Goal: Task Accomplishment & Management: Use online tool/utility

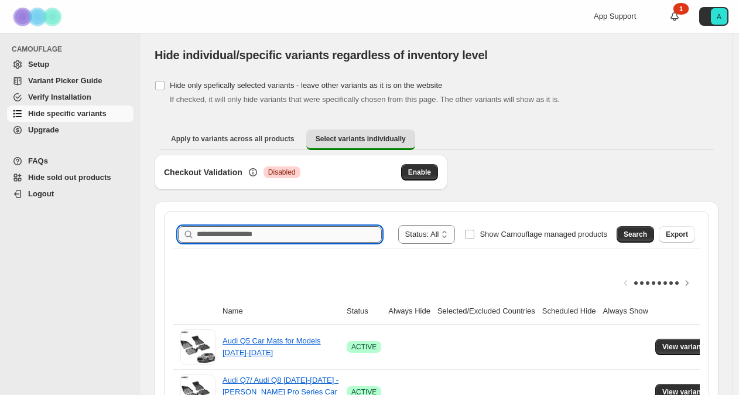
click at [246, 236] on input "Search product name" at bounding box center [289, 234] width 185 height 16
click at [646, 237] on span "Search" at bounding box center [635, 234] width 23 height 9
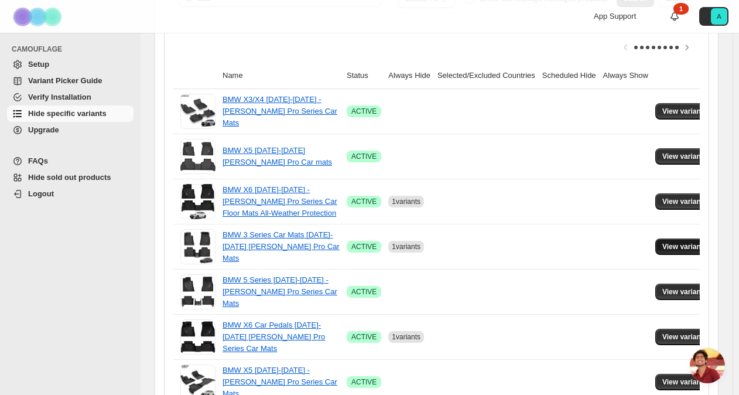
scroll to position [237, 0]
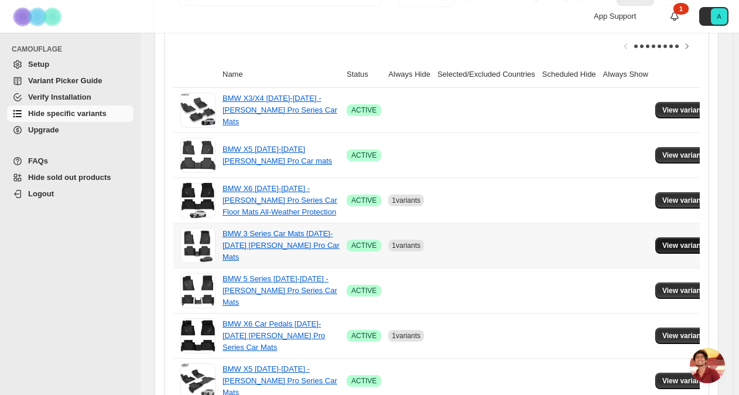
click at [667, 241] on span "View variants" at bounding box center [684, 245] width 45 height 9
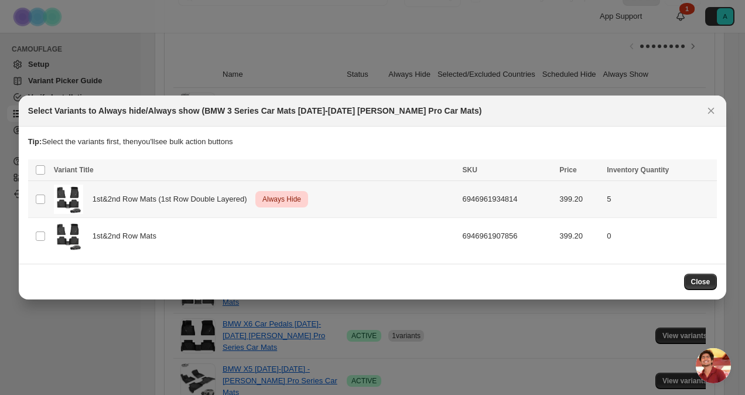
click at [34, 197] on td "Select product variant" at bounding box center [39, 199] width 22 height 37
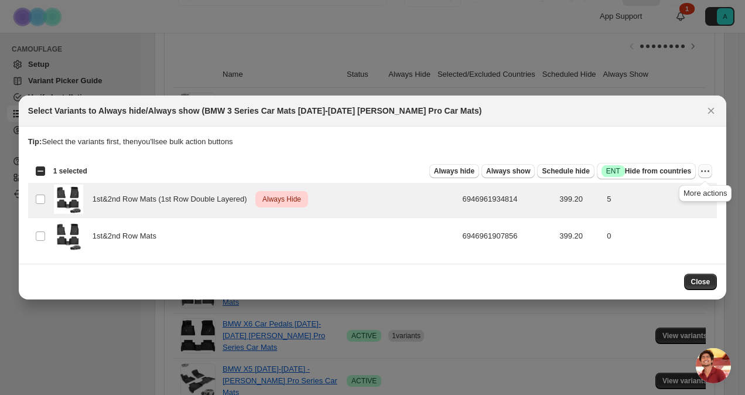
click at [707, 171] on icon "More actions" at bounding box center [705, 171] width 12 height 12
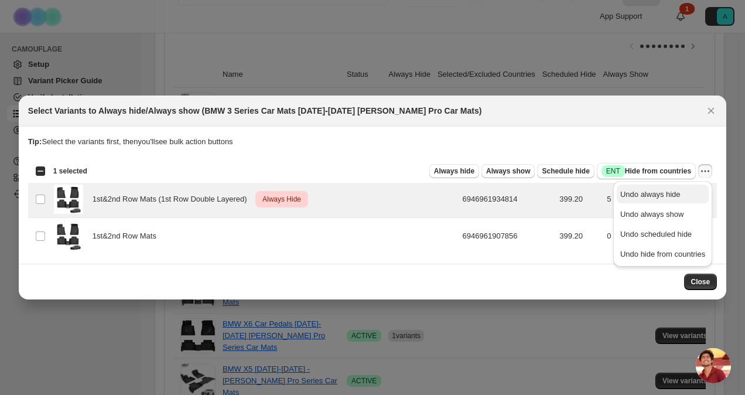
click at [658, 196] on span "Undo always hide" at bounding box center [650, 194] width 60 height 9
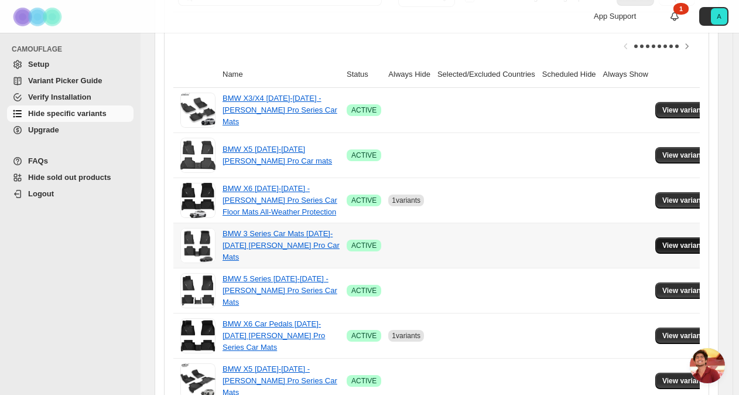
click at [668, 248] on button "View variants" at bounding box center [684, 245] width 59 height 16
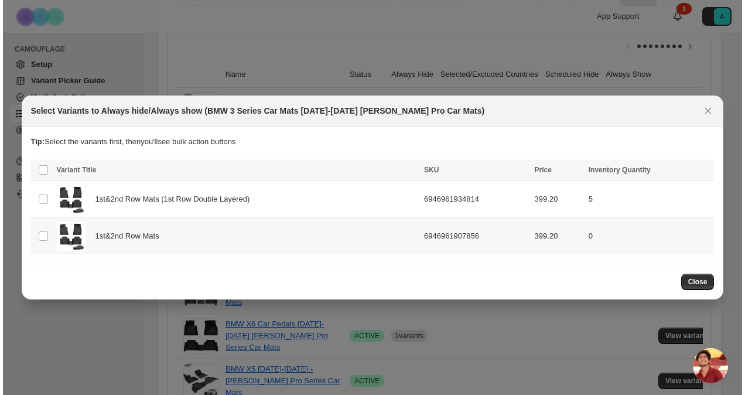
scroll to position [0, 0]
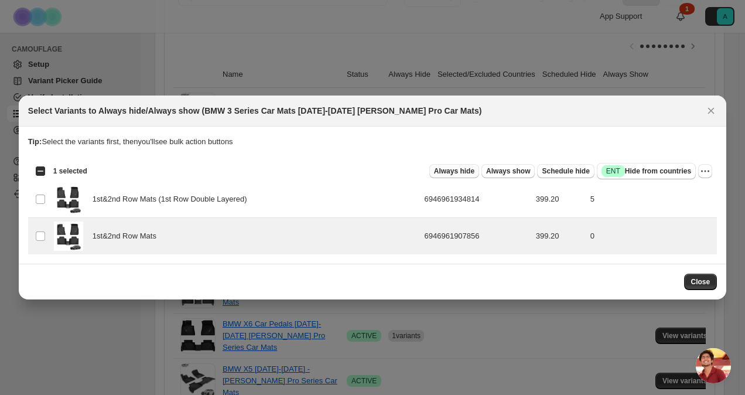
click at [470, 172] on span "Always hide" at bounding box center [454, 170] width 40 height 9
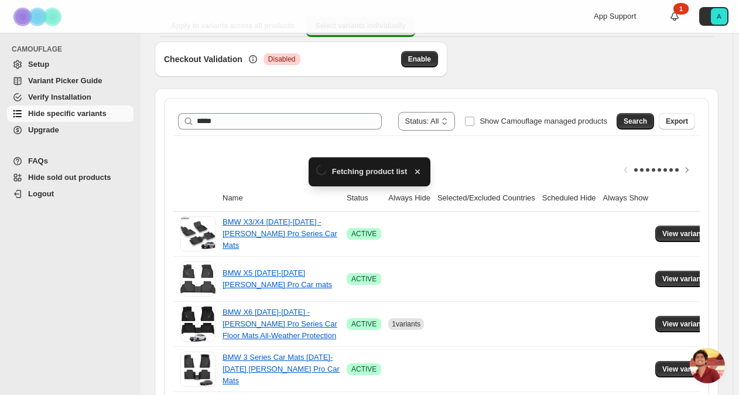
scroll to position [237, 0]
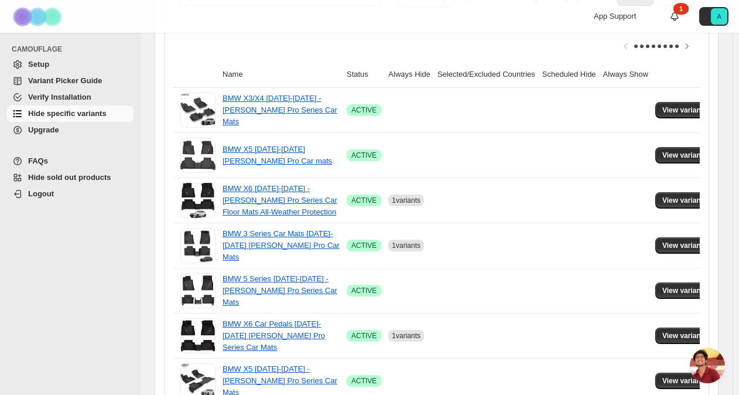
click at [402, 69] on th "Always Hide" at bounding box center [409, 74] width 49 height 26
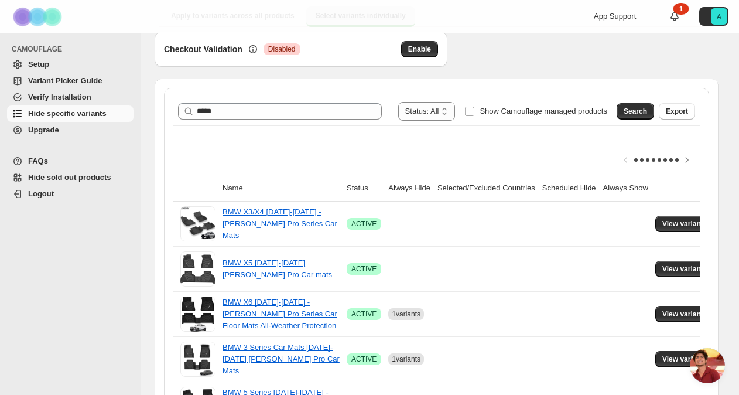
scroll to position [119, 0]
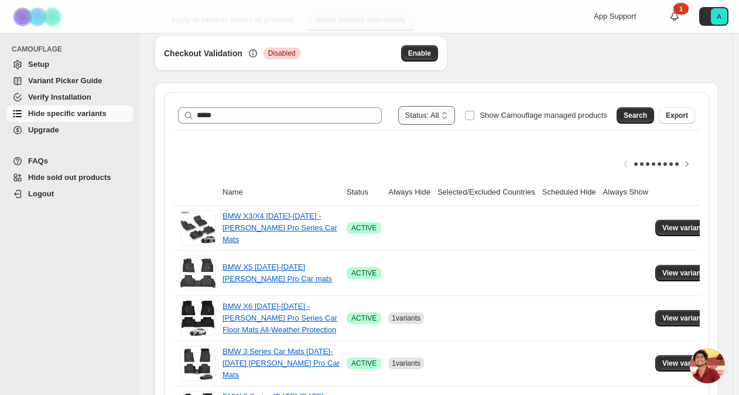
click at [444, 113] on select "**********" at bounding box center [426, 115] width 57 height 19
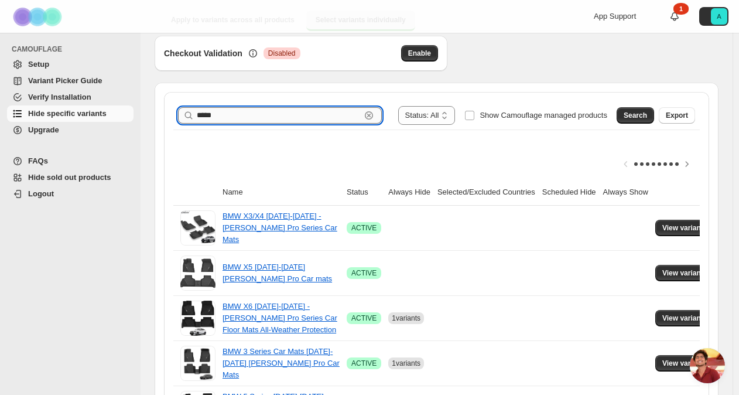
click at [292, 114] on input "*****" at bounding box center [279, 115] width 164 height 16
type input "*"
click at [505, 119] on span "Show Camouflage managed products" at bounding box center [544, 115] width 128 height 9
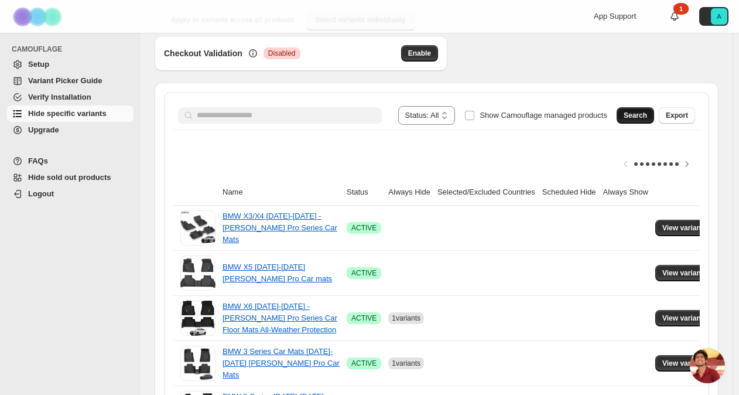
click at [654, 117] on button "Search" at bounding box center [635, 115] width 37 height 16
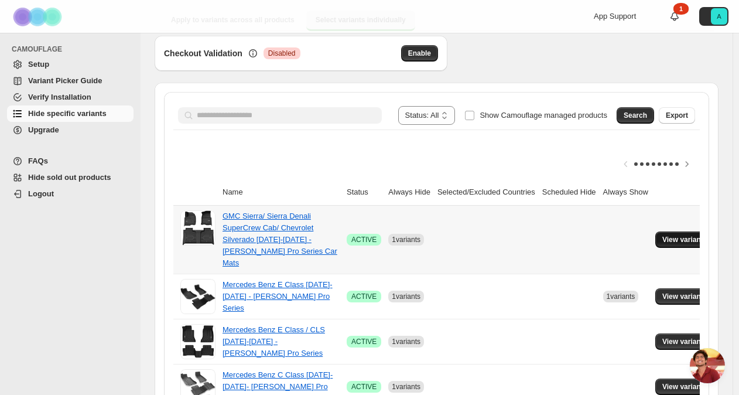
click at [679, 237] on span "View variants" at bounding box center [684, 239] width 45 height 9
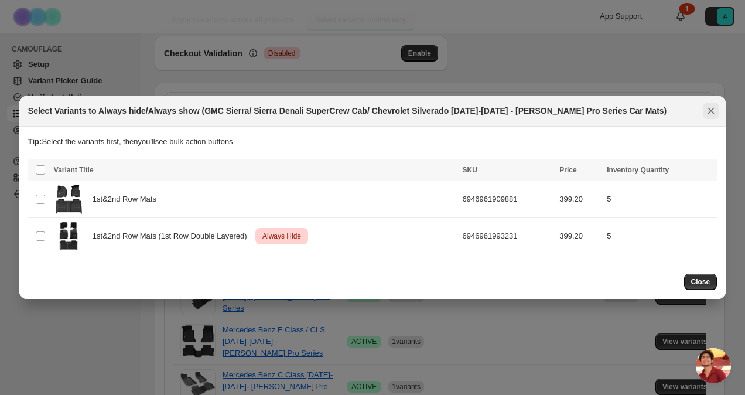
click at [712, 111] on icon "Close" at bounding box center [711, 111] width 12 height 12
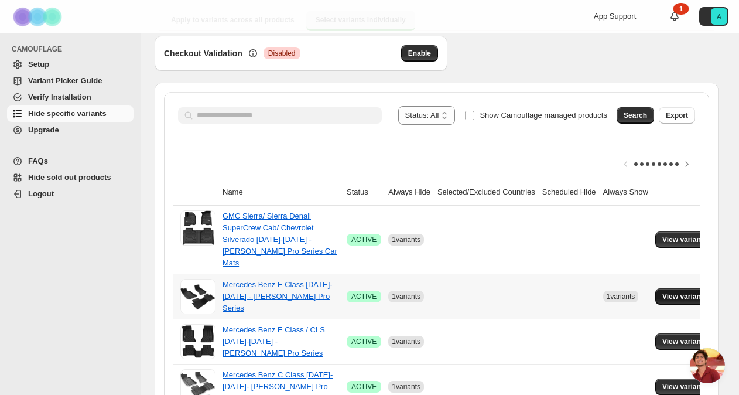
click at [662, 292] on span "View variants" at bounding box center [684, 296] width 45 height 9
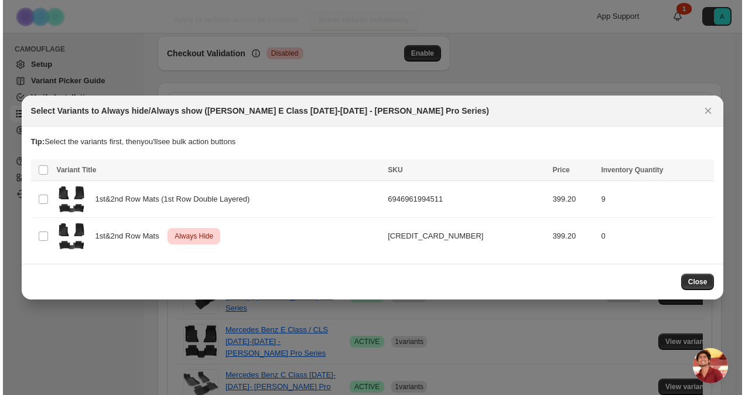
scroll to position [0, 0]
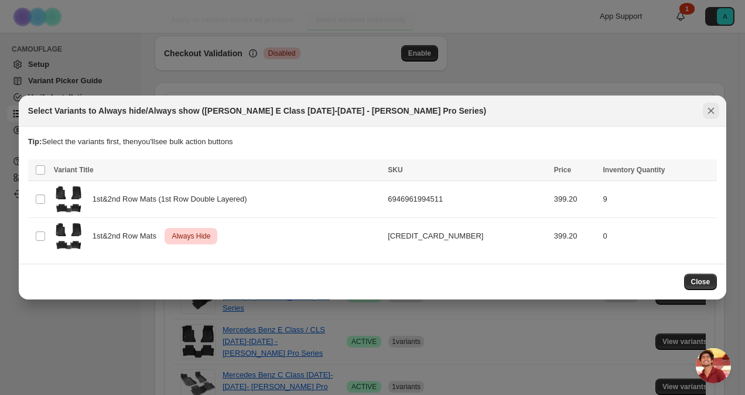
click at [713, 105] on icon "Close" at bounding box center [711, 111] width 12 height 12
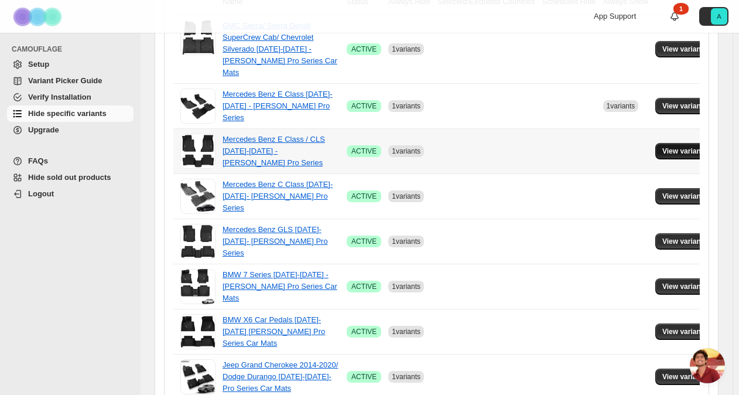
scroll to position [312, 0]
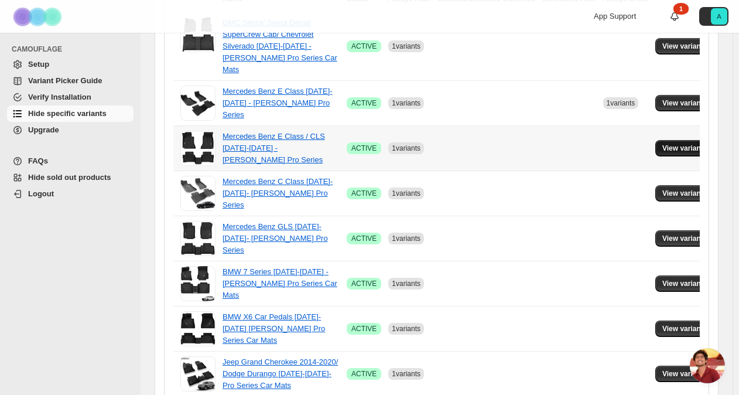
click at [664, 143] on span "View variants" at bounding box center [684, 147] width 45 height 9
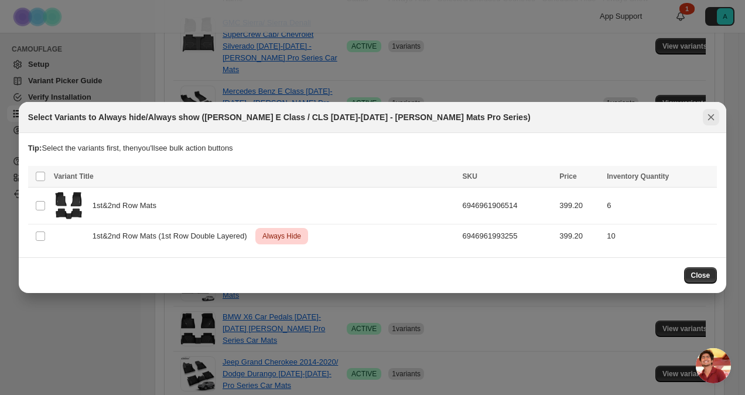
click at [711, 118] on icon "Close" at bounding box center [711, 117] width 6 height 6
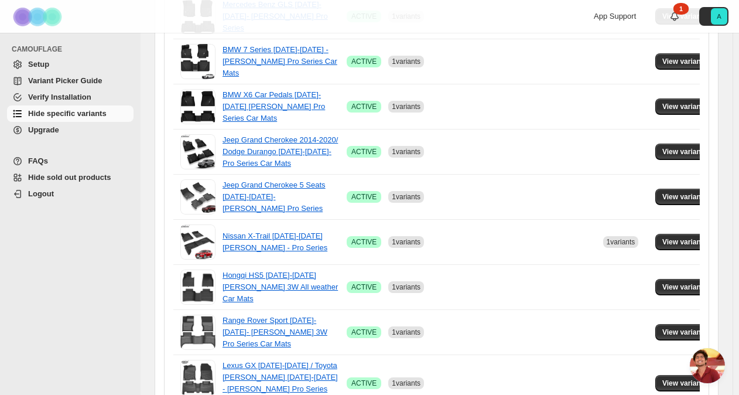
scroll to position [535, 0]
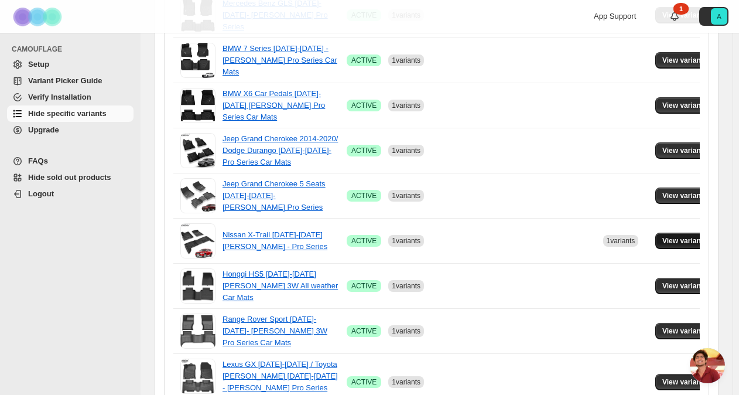
click at [665, 236] on span "View variants" at bounding box center [684, 240] width 45 height 9
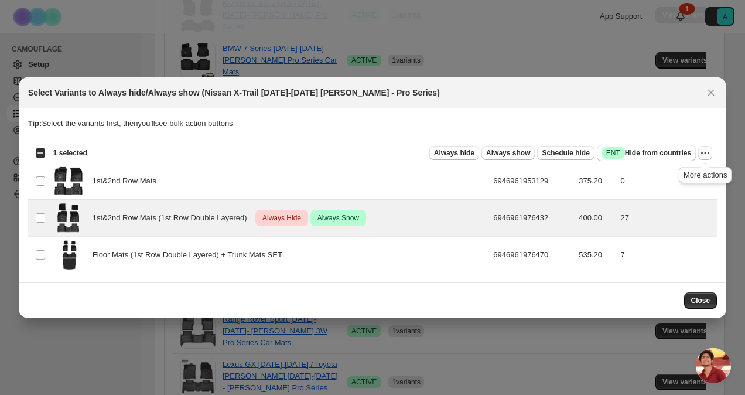
click at [707, 154] on icon "More actions" at bounding box center [705, 153] width 12 height 12
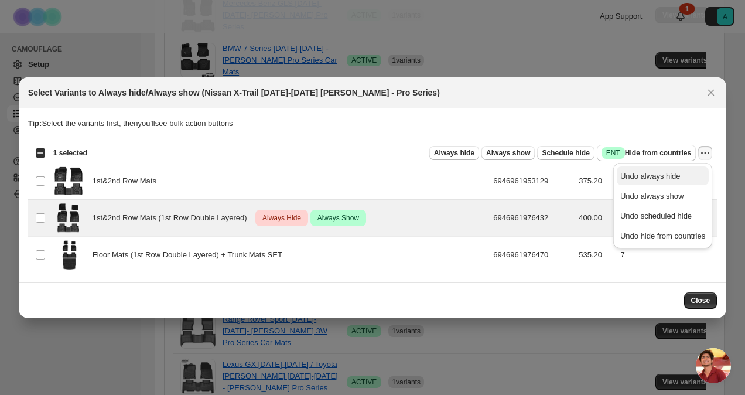
click at [682, 181] on span "Undo always hide" at bounding box center [662, 176] width 85 height 12
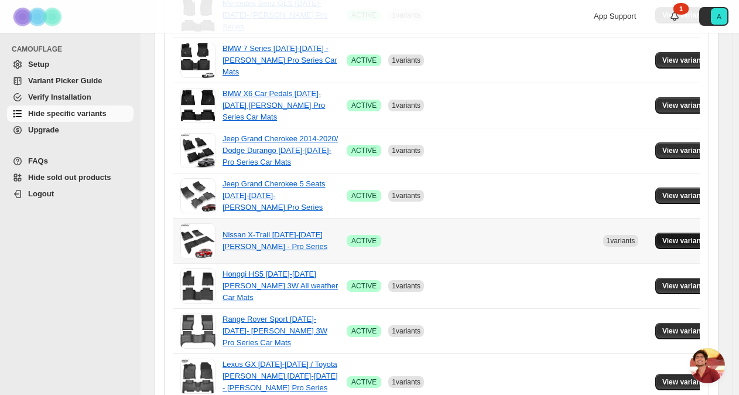
click at [677, 236] on span "View variants" at bounding box center [684, 240] width 45 height 9
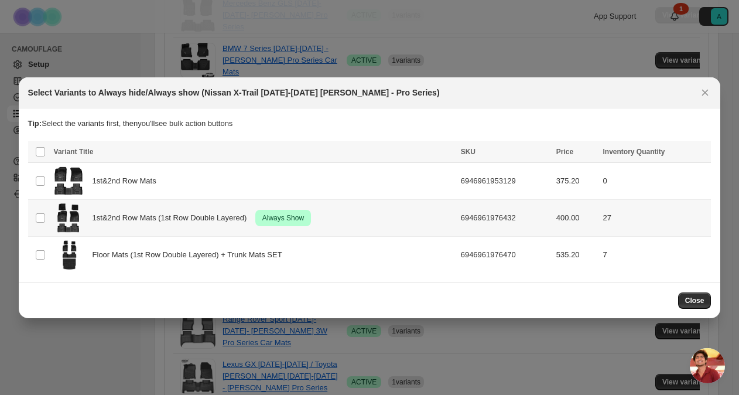
scroll to position [0, 0]
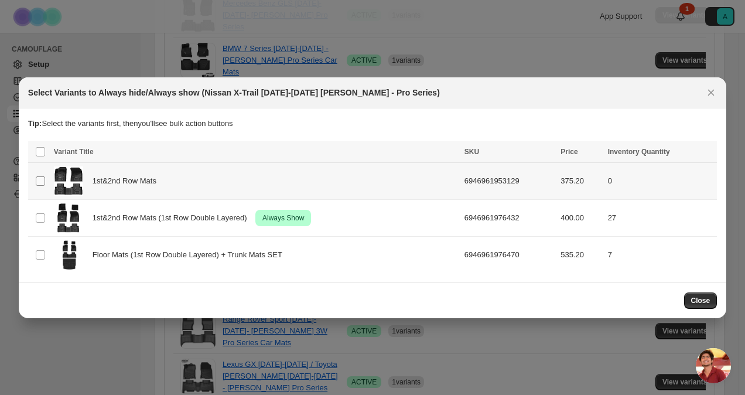
click at [40, 176] on span ":r36:" at bounding box center [40, 181] width 11 height 11
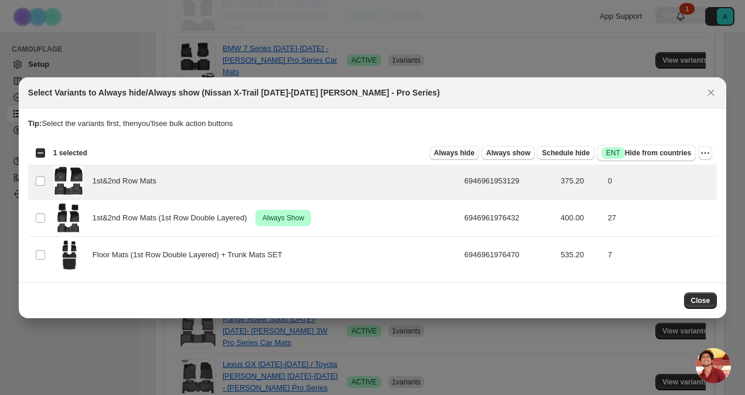
click at [456, 155] on span "Always hide" at bounding box center [454, 152] width 40 height 9
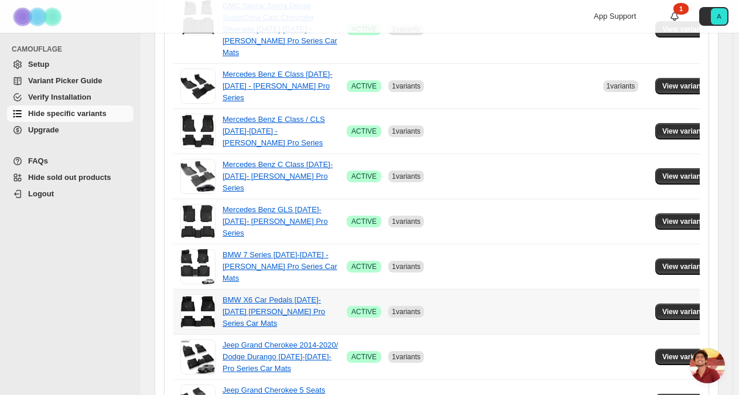
scroll to position [535, 0]
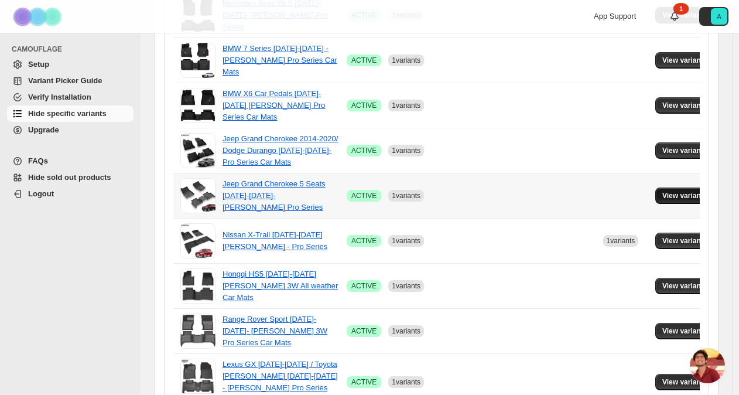
click at [674, 191] on span "View variants" at bounding box center [684, 195] width 45 height 9
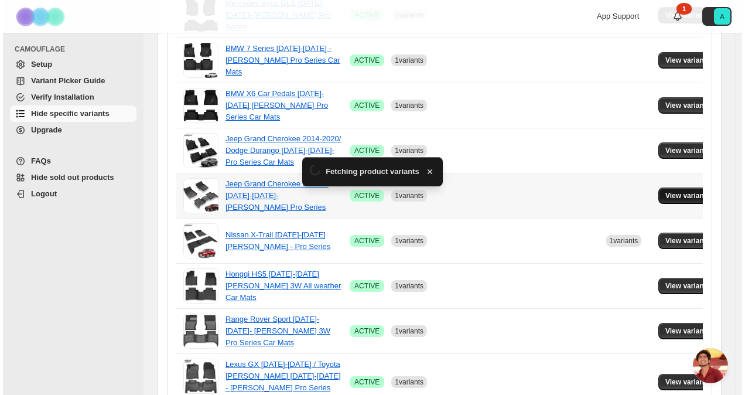
scroll to position [0, 0]
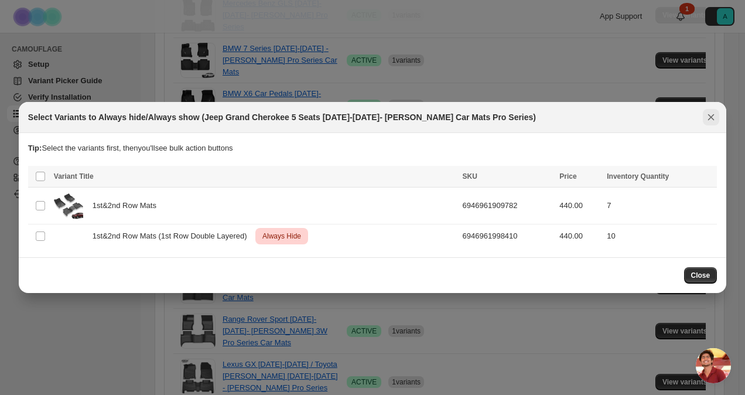
click at [713, 118] on icon "Close" at bounding box center [711, 117] width 12 height 12
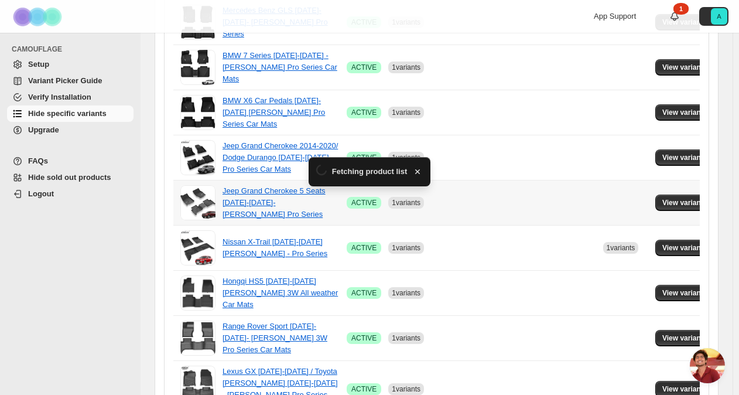
scroll to position [535, 0]
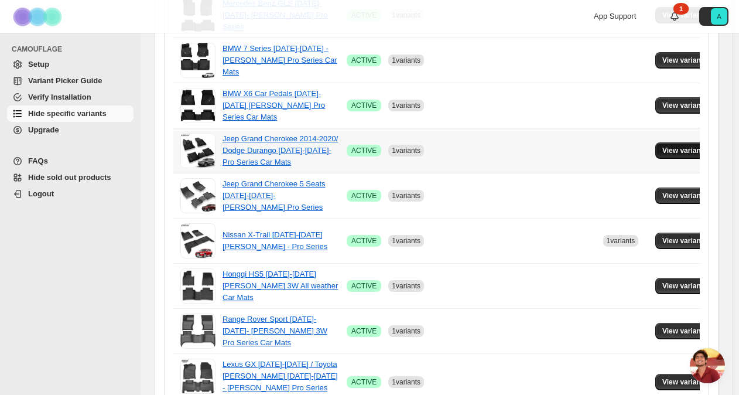
click at [673, 142] on button "View variants" at bounding box center [684, 150] width 59 height 16
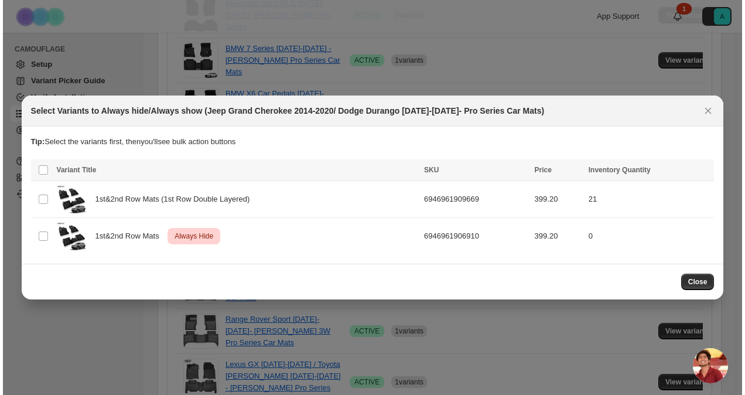
scroll to position [0, 0]
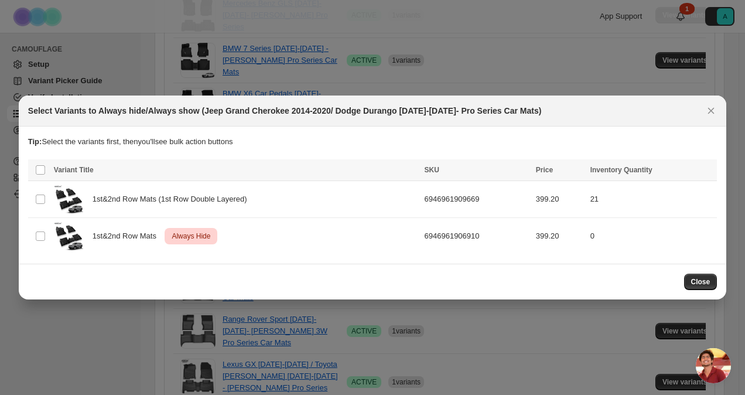
click at [673, 136] on p "Tip: Select the variants first, then you'll see bulk action buttons" at bounding box center [372, 142] width 689 height 12
click at [714, 108] on icon "Close" at bounding box center [711, 111] width 12 height 12
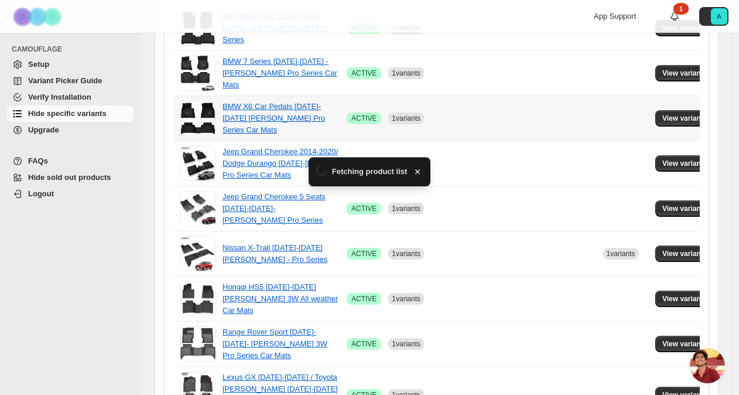
scroll to position [535, 0]
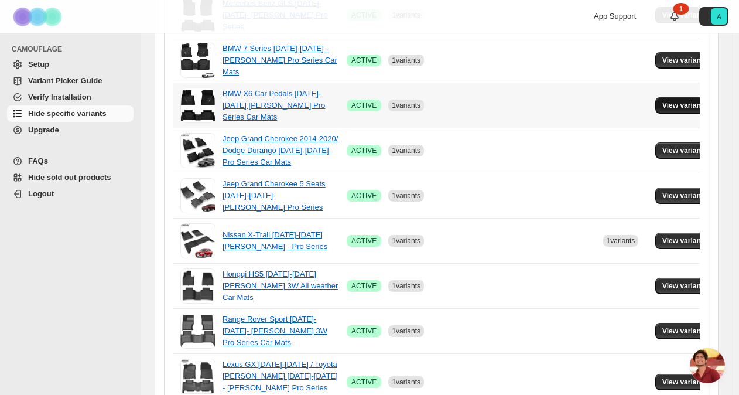
click at [669, 97] on button "View variants" at bounding box center [684, 105] width 59 height 16
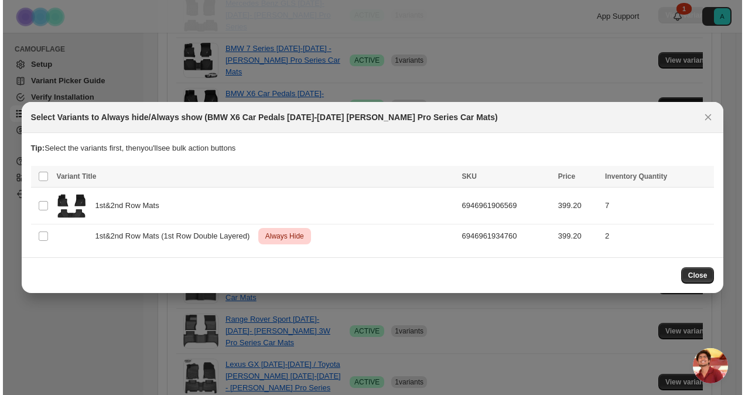
scroll to position [0, 0]
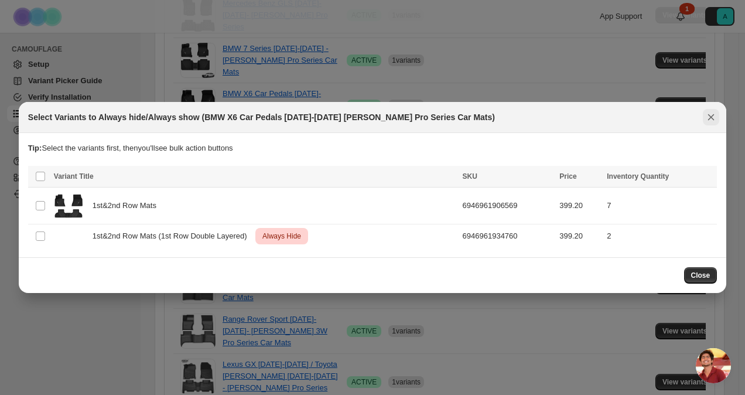
click at [710, 117] on icon "Close" at bounding box center [711, 117] width 6 height 6
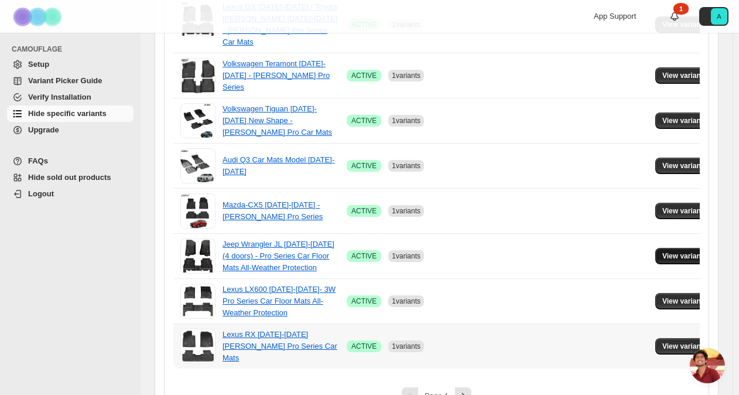
scroll to position [894, 0]
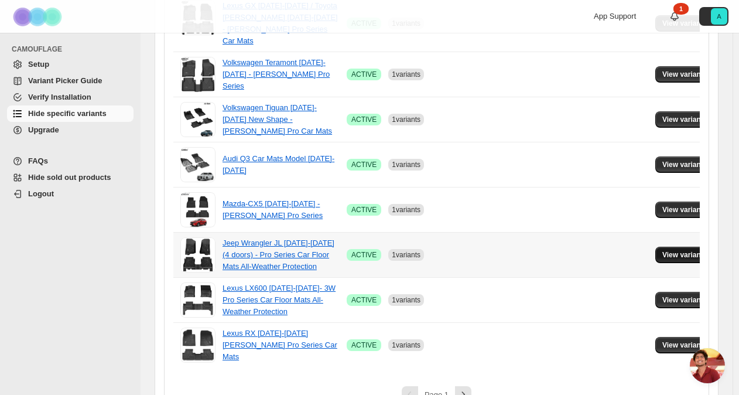
click at [678, 247] on button "View variants" at bounding box center [684, 255] width 59 height 16
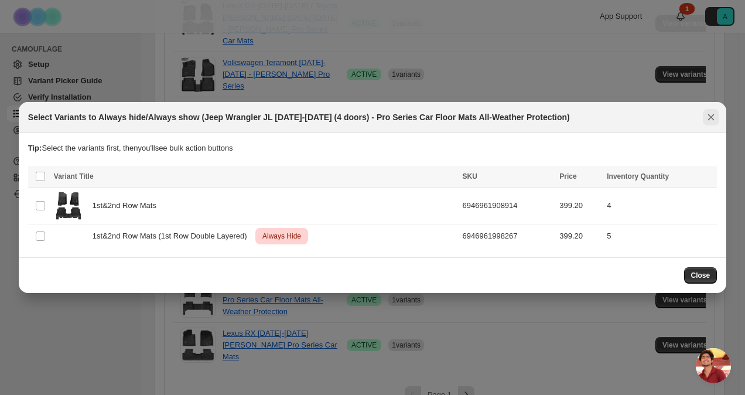
click at [713, 116] on icon "Close" at bounding box center [711, 117] width 12 height 12
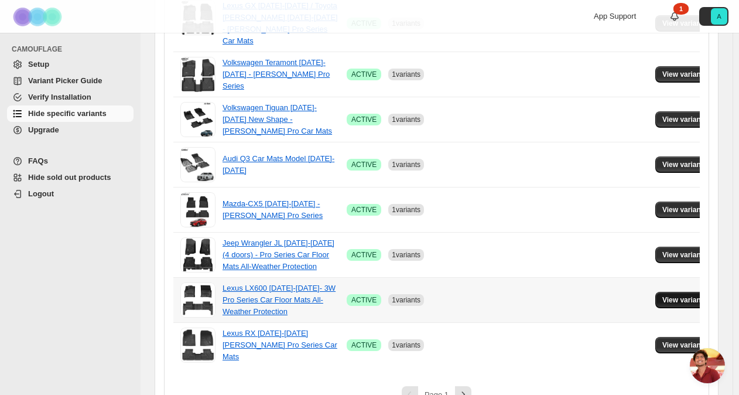
click at [685, 295] on span "View variants" at bounding box center [684, 299] width 45 height 9
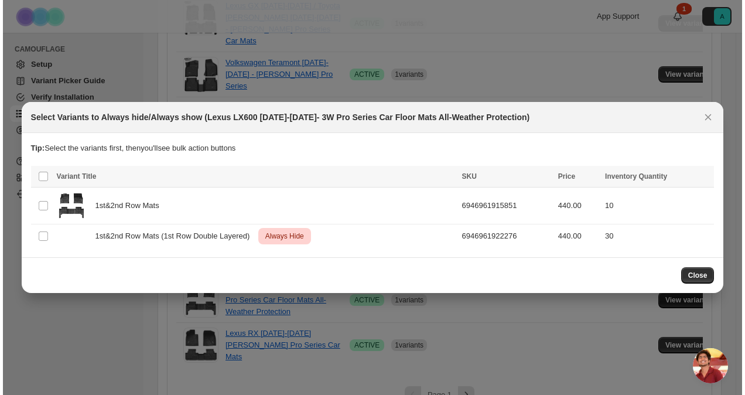
scroll to position [0, 0]
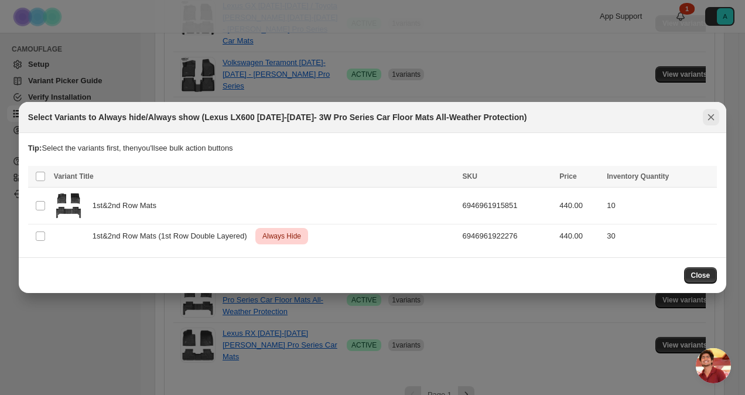
click at [716, 112] on icon "Close" at bounding box center [711, 117] width 12 height 12
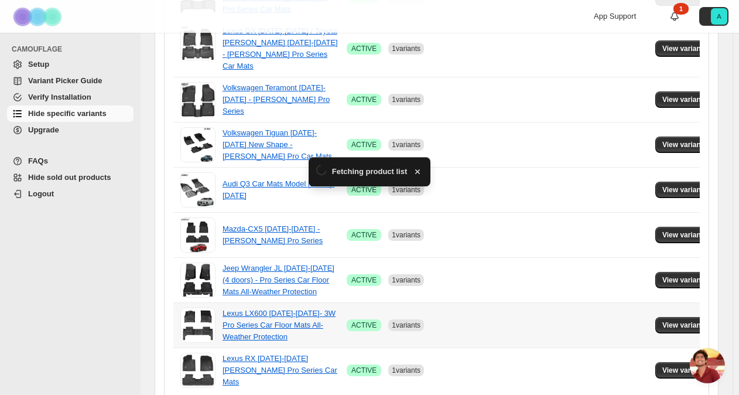
scroll to position [894, 0]
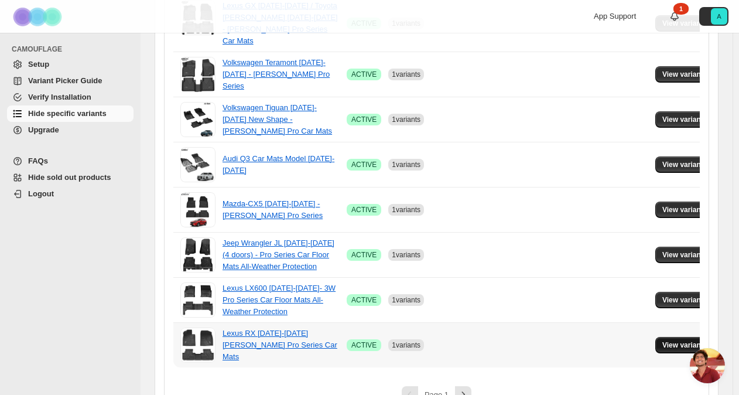
click at [672, 340] on span "View variants" at bounding box center [684, 344] width 45 height 9
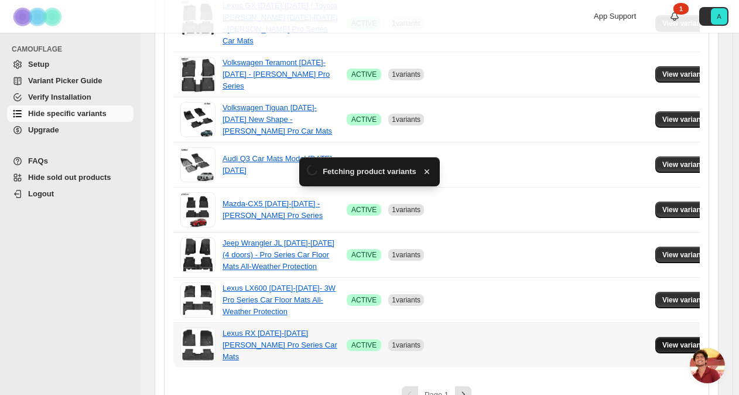
scroll to position [0, 0]
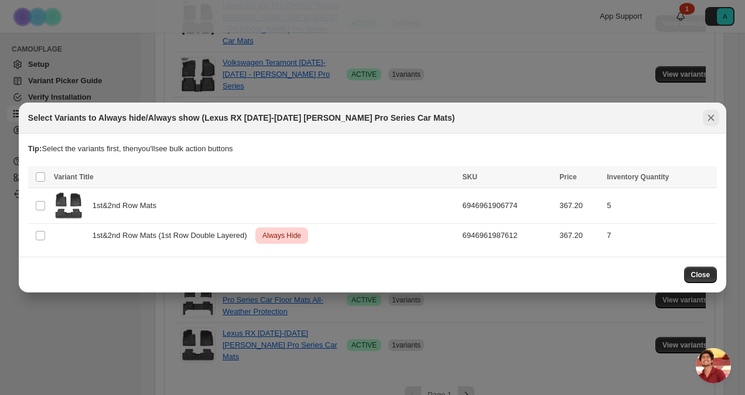
click at [711, 118] on icon "Close" at bounding box center [711, 118] width 6 height 6
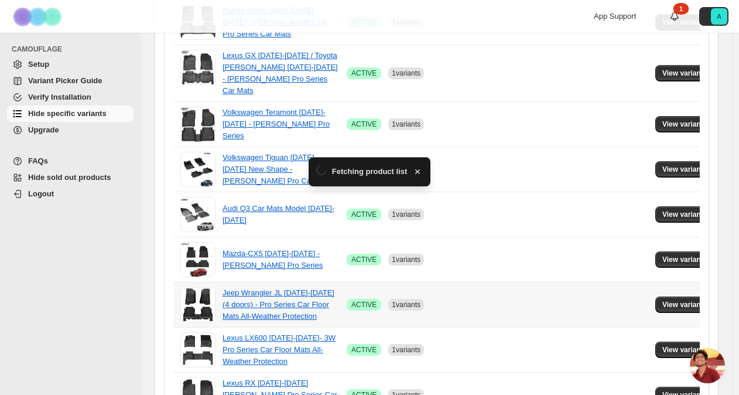
scroll to position [894, 0]
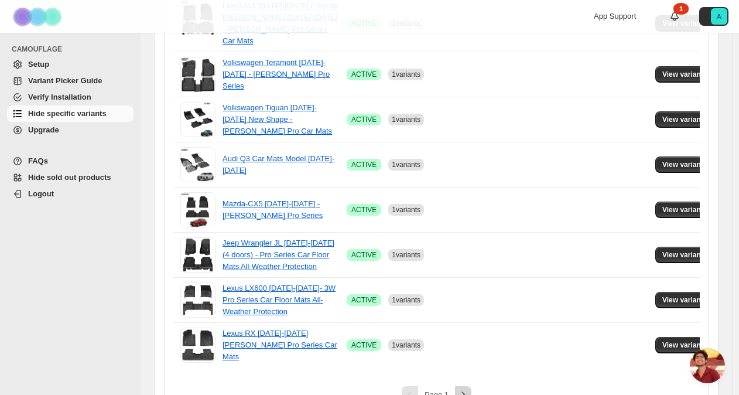
click at [463, 388] on icon "Next" at bounding box center [463, 394] width 12 height 12
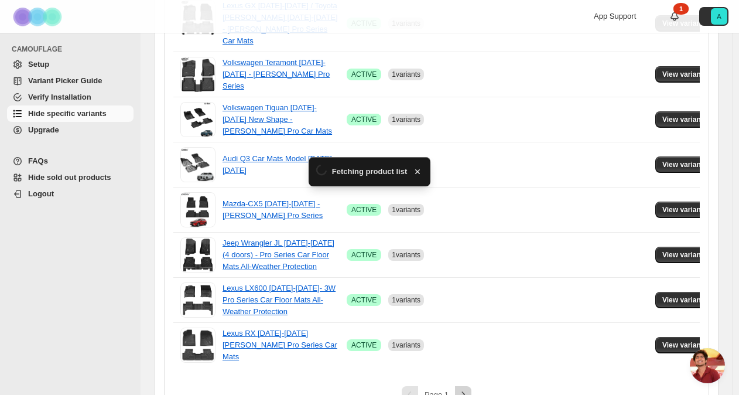
scroll to position [889, 0]
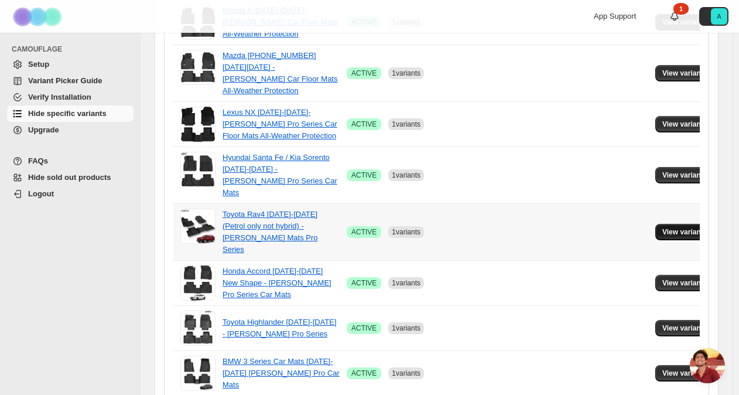
click at [672, 224] on button "View variants" at bounding box center [684, 232] width 59 height 16
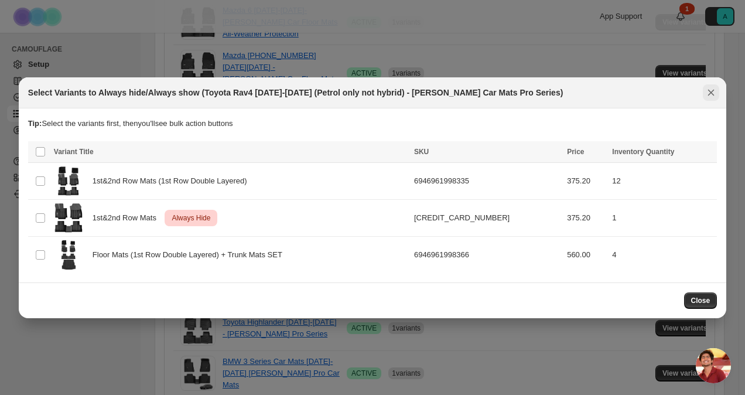
click at [713, 94] on icon "Close" at bounding box center [711, 93] width 12 height 12
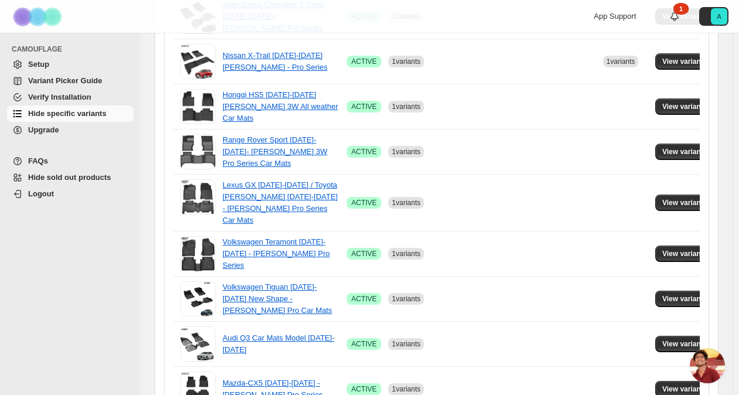
scroll to position [901, 0]
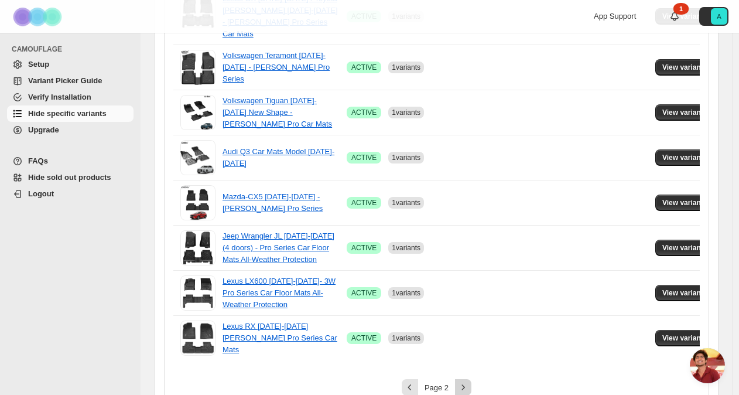
click at [468, 381] on icon "Next" at bounding box center [463, 387] width 12 height 12
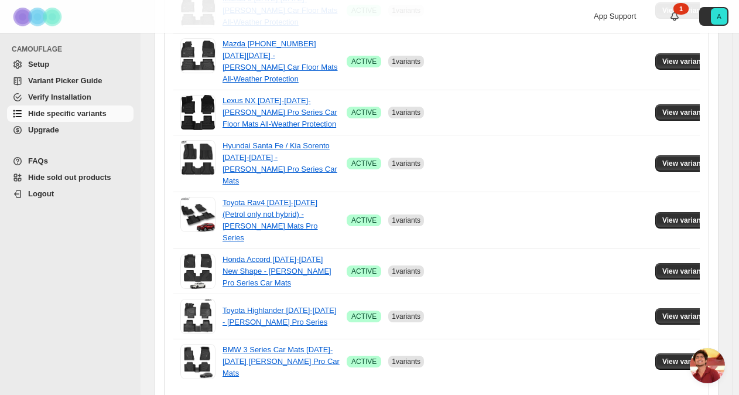
scroll to position [889, 0]
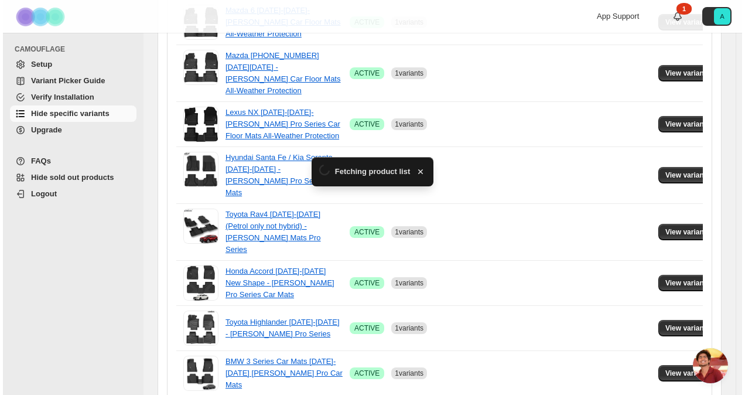
scroll to position [0, 0]
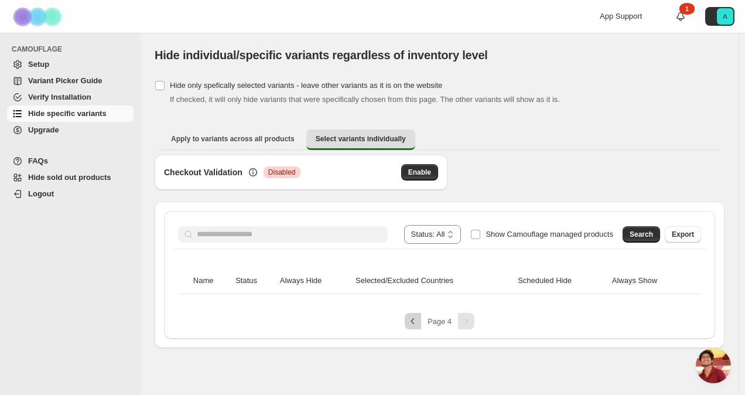
click at [412, 321] on icon "Previous" at bounding box center [412, 321] width 4 height 6
click at [88, 113] on span "Hide specific variants" at bounding box center [67, 113] width 78 height 9
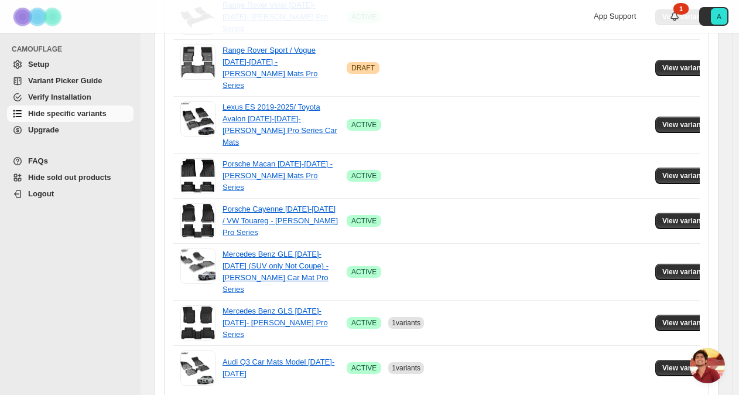
scroll to position [2354, 0]
